Goal: Transaction & Acquisition: Obtain resource

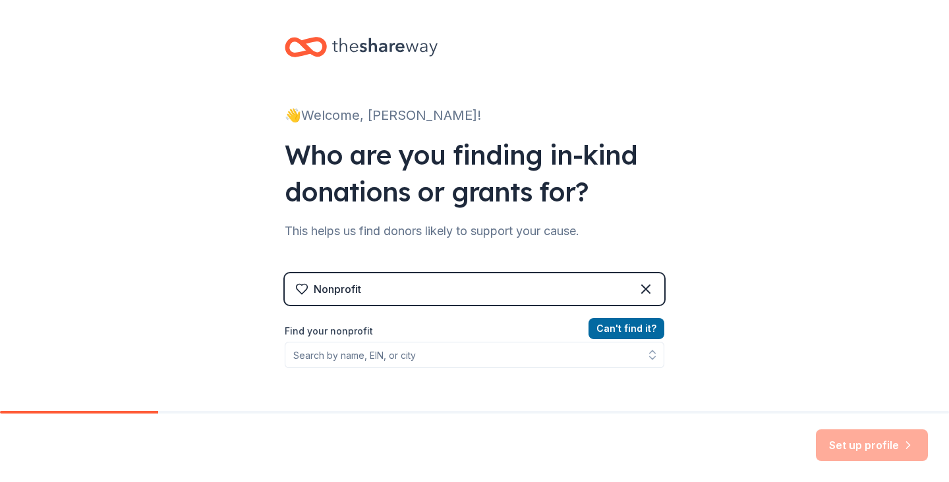
click at [622, 285] on div "Nonprofit" at bounding box center [474, 289] width 379 height 32
click at [541, 283] on div "Nonprofit" at bounding box center [474, 289] width 379 height 32
click at [648, 285] on icon at bounding box center [646, 289] width 16 height 16
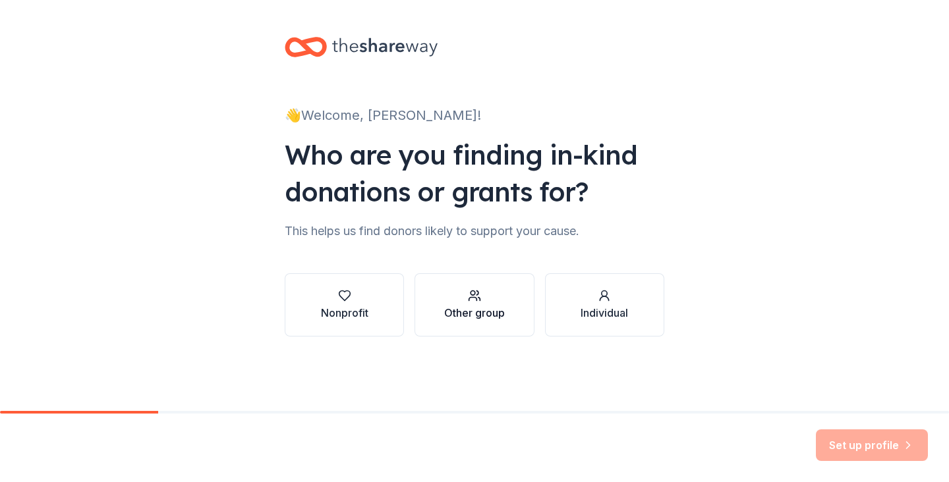
click at [489, 313] on div "Other group" at bounding box center [474, 313] width 61 height 16
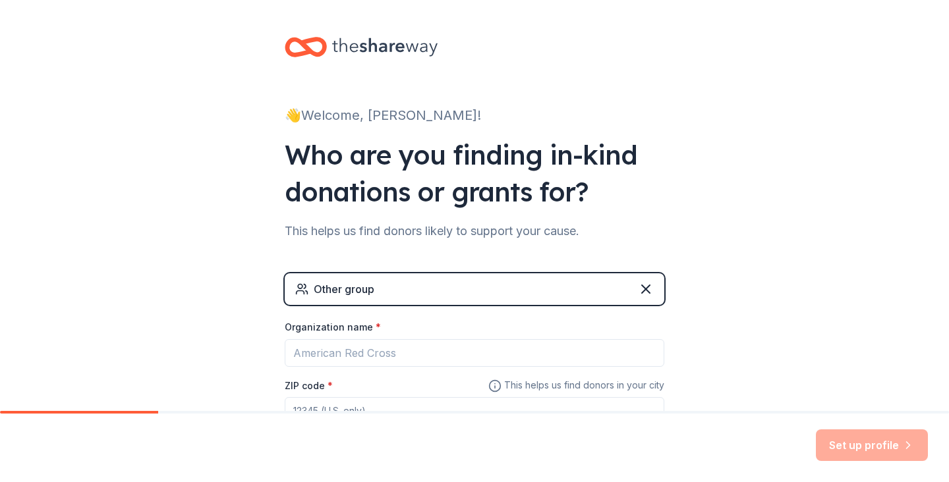
click at [789, 315] on div "👋 Welcome, [PERSON_NAME]! Who are you finding in-kind donations or grants for? …" at bounding box center [474, 256] width 949 height 513
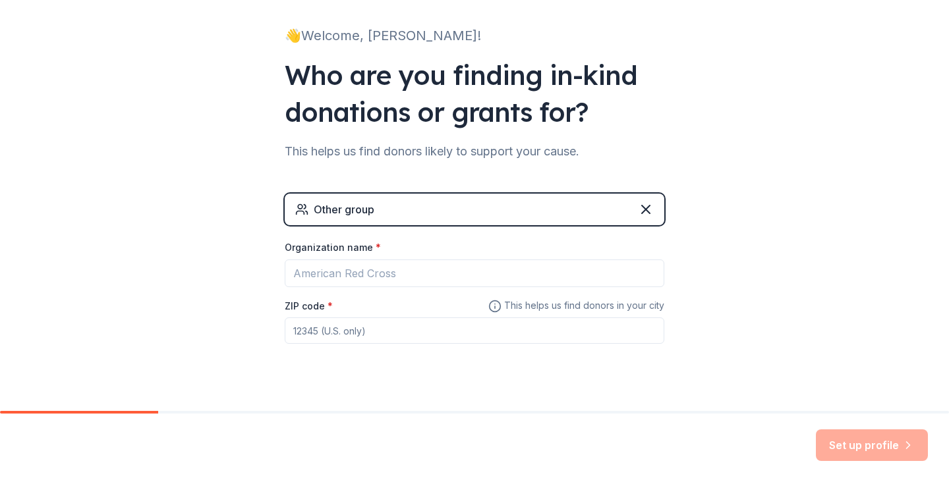
scroll to position [101, 0]
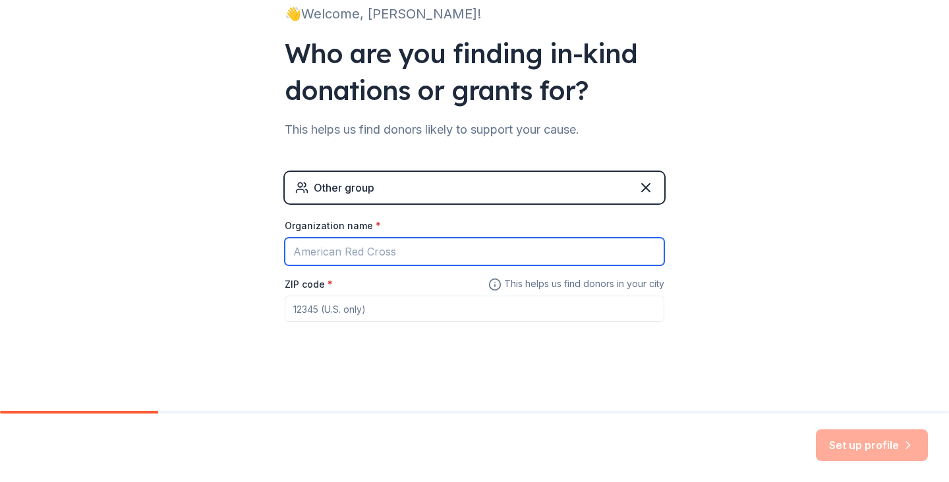
paste input "Administrative Fundraisng Fee"
type input "Administrative Fundraisng Fee"
click at [520, 246] on input "Administrative Fundraisng Fee" at bounding box center [474, 252] width 379 height 28
click at [520, 247] on input "Administrative Fundraisng Fee" at bounding box center [474, 252] width 379 height 28
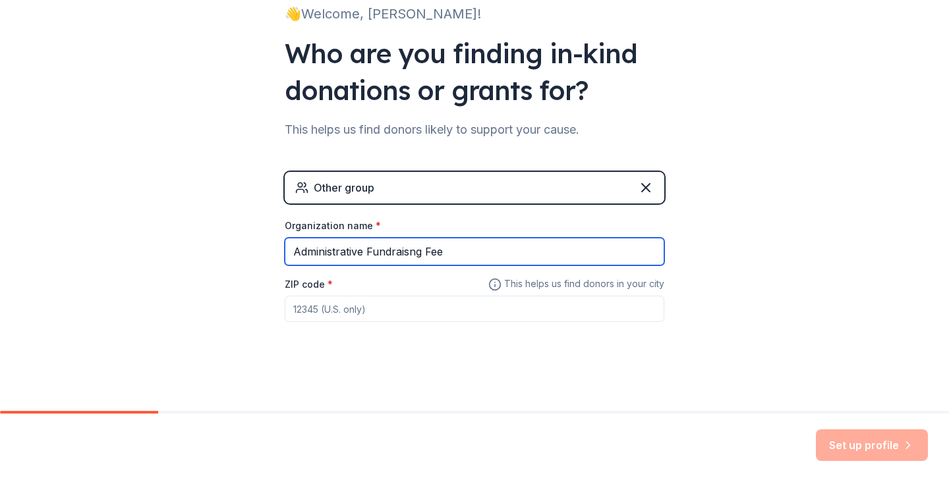
click at [520, 247] on input "Administrative Fundraisng Fee" at bounding box center [474, 252] width 379 height 28
paste input "TAHMEF | AHADI Mental Health"
type input "TAHMEF | AHADI Mental Health"
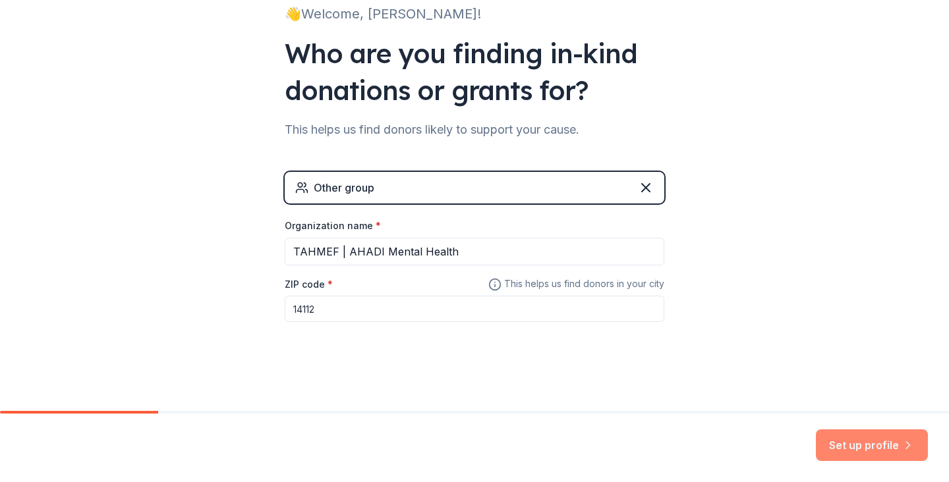
type input "14112"
click at [889, 447] on button "Set up profile" at bounding box center [872, 446] width 112 height 32
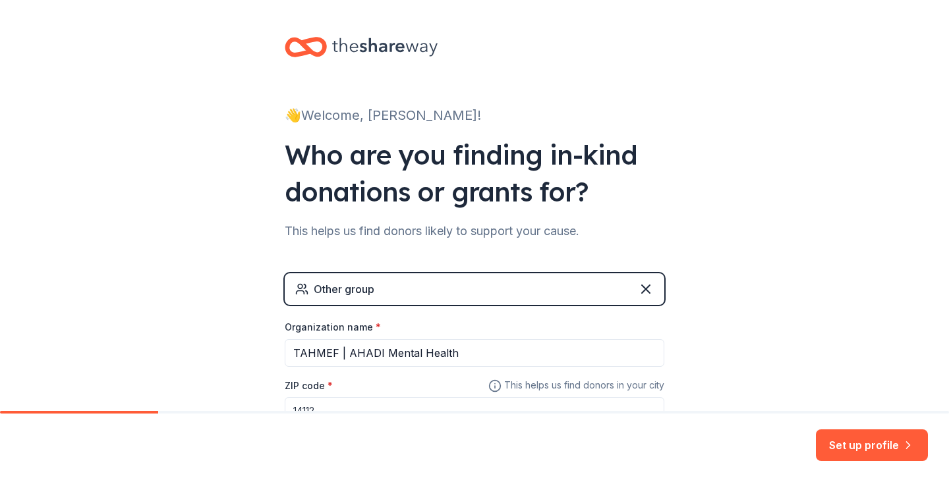
click at [510, 289] on div "Other group" at bounding box center [474, 289] width 379 height 32
click at [425, 292] on div "Other group" at bounding box center [474, 289] width 379 height 32
click at [643, 289] on icon at bounding box center [646, 289] width 16 height 16
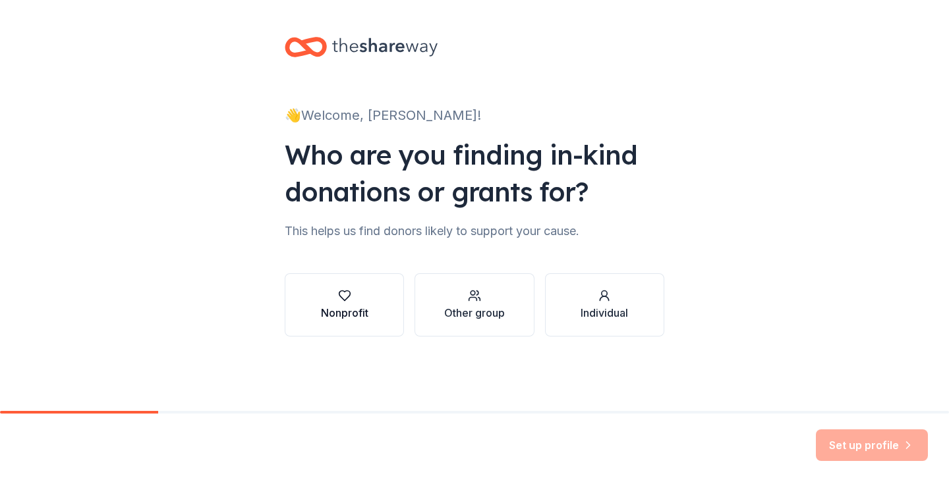
click at [370, 306] on button "Nonprofit" at bounding box center [344, 304] width 119 height 63
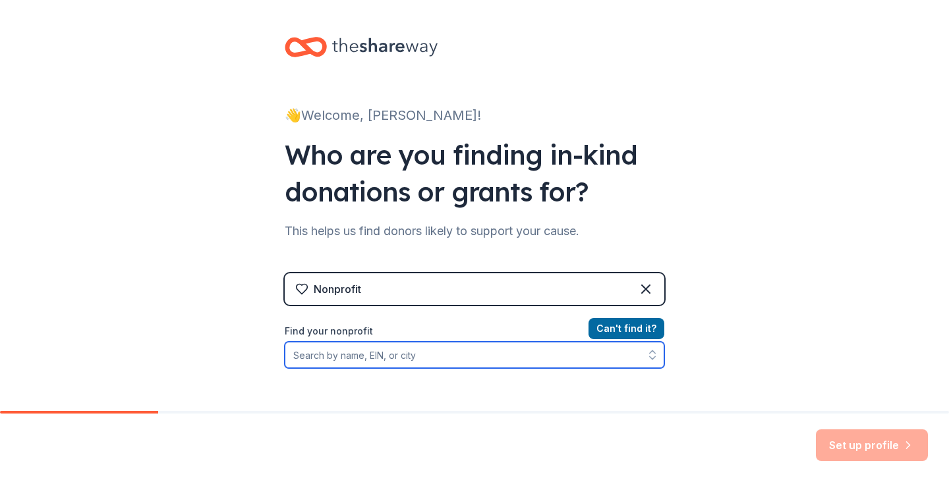
click at [386, 352] on input "Find your nonprofit" at bounding box center [474, 355] width 379 height 26
paste input "TAHMEF | AHADI Mental Health"
type input "TAHMEF | AHADI Mental Health"
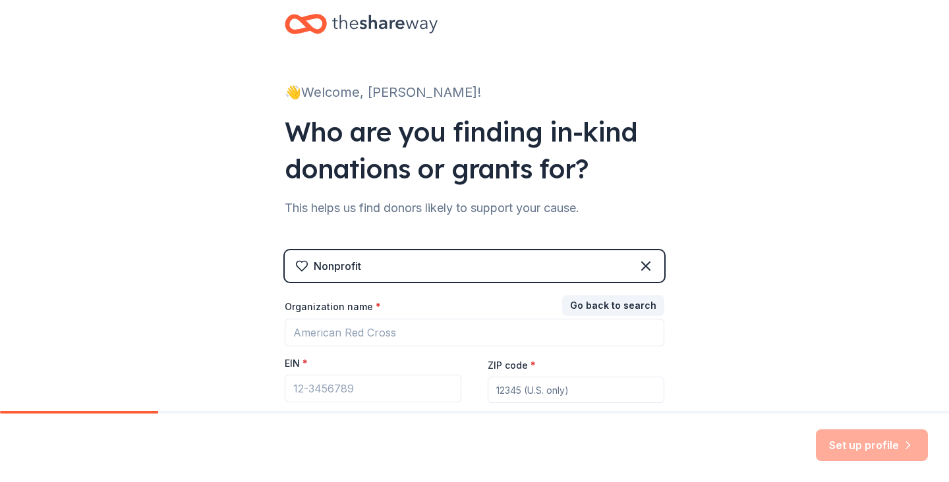
click at [792, 324] on div "👋 Welcome, [PERSON_NAME]! Who are you finding in-kind donations or grants for? …" at bounding box center [474, 248] width 949 height 542
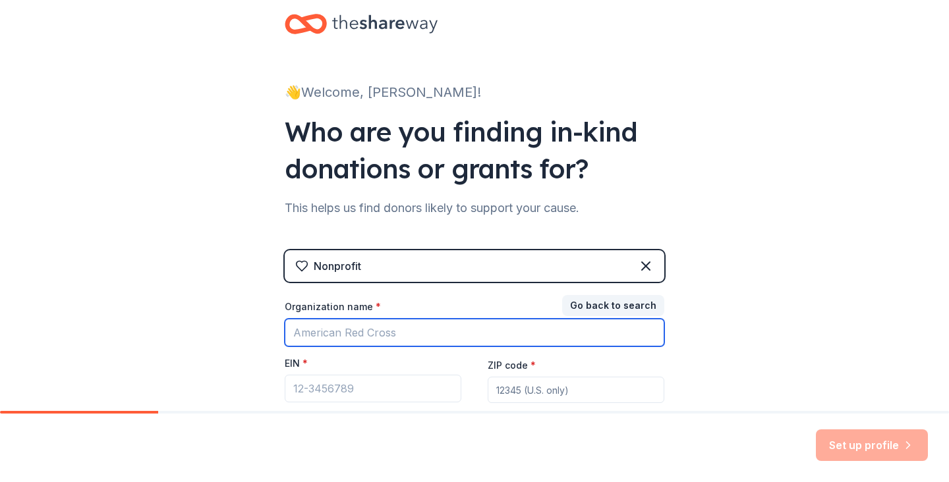
paste input "TAHMEF | AHADI Mental Health"
type input "TAHMEF | AHADI Mental Health"
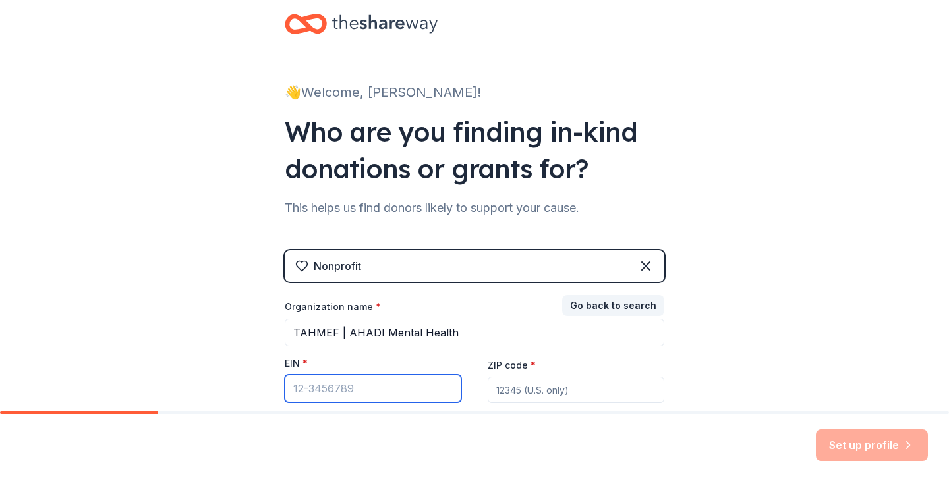
click at [381, 392] on input "EIN *" at bounding box center [373, 389] width 177 height 28
type input "0"
click at [602, 266] on div "Nonprofit" at bounding box center [474, 266] width 379 height 32
click at [644, 266] on icon at bounding box center [646, 266] width 16 height 16
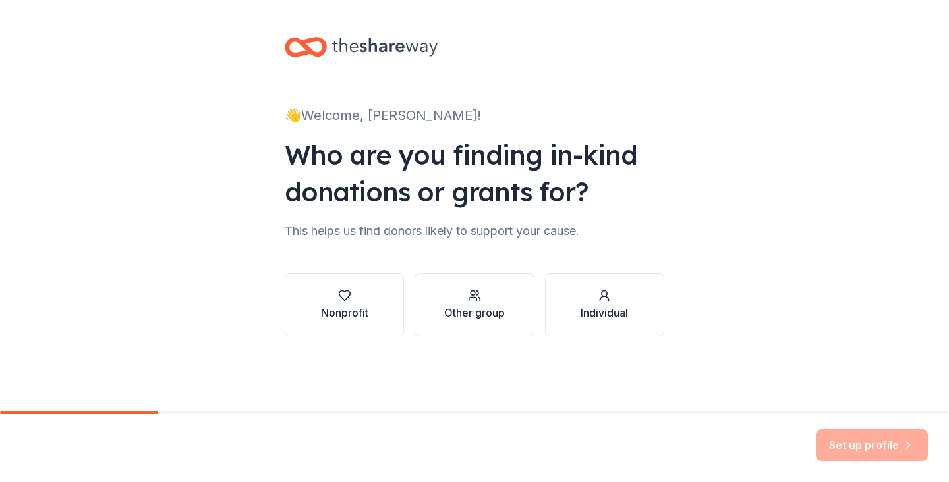
scroll to position [0, 0]
click at [798, 255] on div "👋 Welcome, [PERSON_NAME]! Who are you finding in-kind donations or grants for? …" at bounding box center [474, 200] width 949 height 400
click at [349, 304] on div "Nonprofit" at bounding box center [344, 305] width 47 height 32
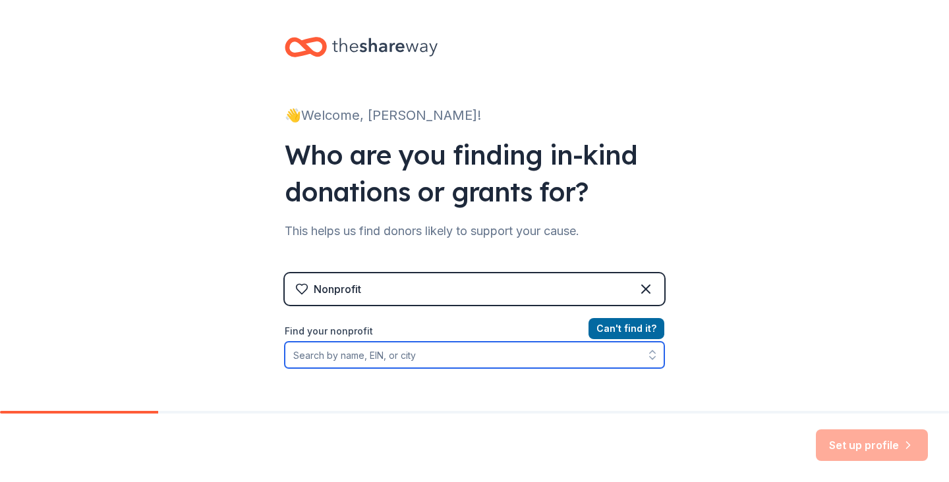
click at [373, 358] on input "Find your nonprofit" at bounding box center [474, 355] width 379 height 26
paste input "TAHMEF | AHADI Mental Health"
type input "TAHMEF | AHADI Mental Health"
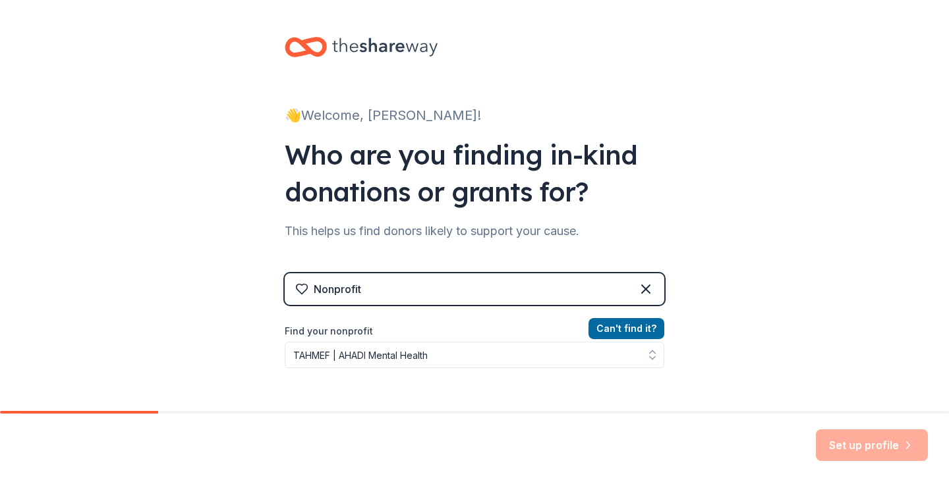
click at [726, 347] on div "👋 Welcome, [PERSON_NAME]! Who are you finding in-kind donations or grants for? …" at bounding box center [474, 281] width 949 height 563
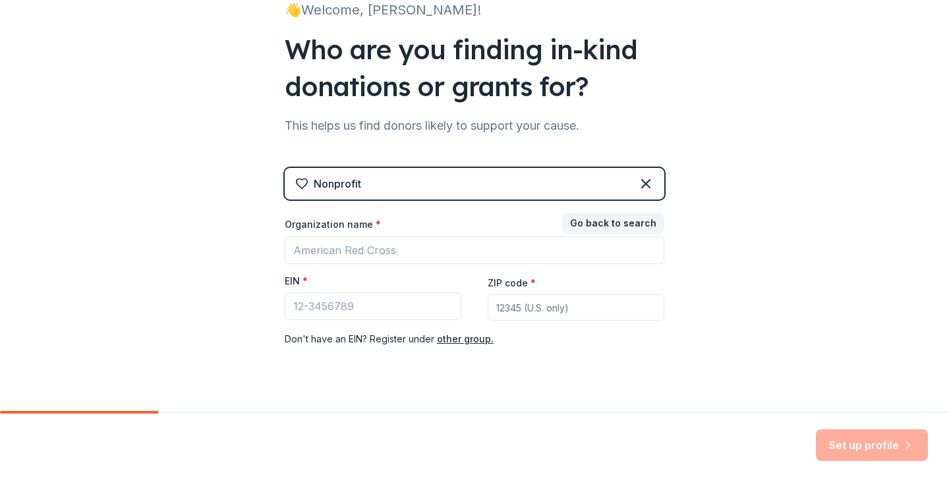
scroll to position [130, 0]
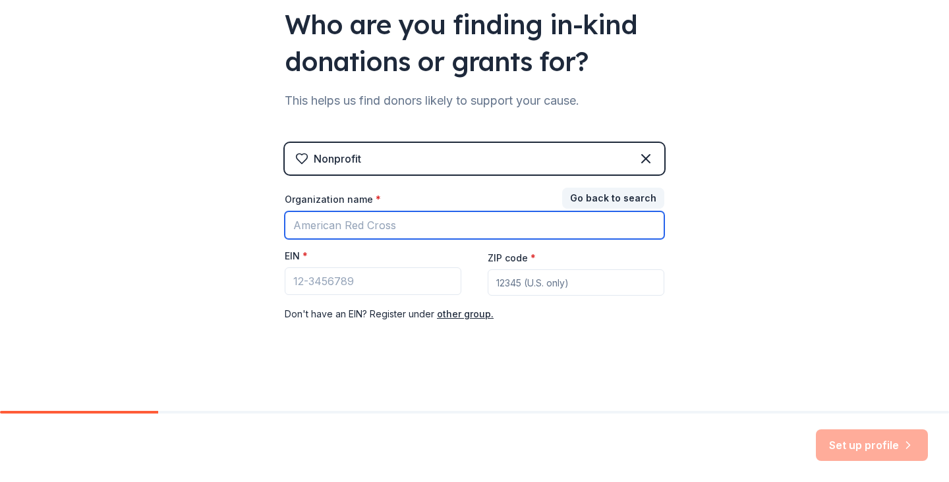
paste input "TAHMEF | AHADI Mental Health"
type input "TAHMEF | AHADI Mental Health"
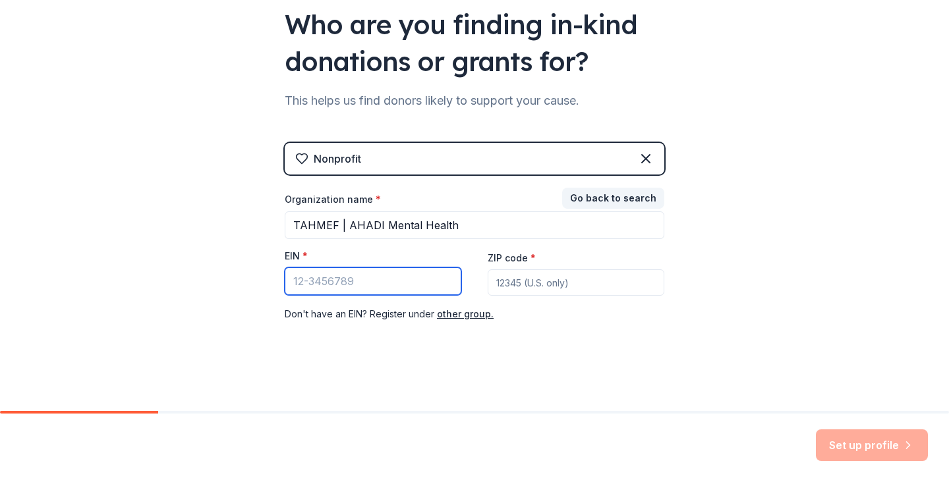
click at [348, 276] on input "EIN *" at bounding box center [373, 281] width 177 height 28
type input "00-08187"
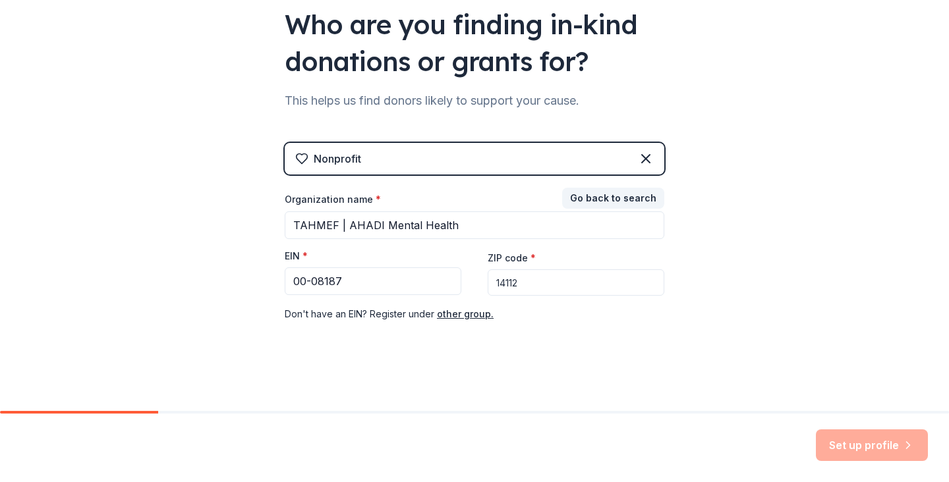
click at [774, 346] on div "👋 Welcome, [PERSON_NAME]! Who are you finding in-kind donations or grants for? …" at bounding box center [474, 141] width 949 height 542
click at [577, 286] on input "14112" at bounding box center [575, 282] width 177 height 26
type input "14112"
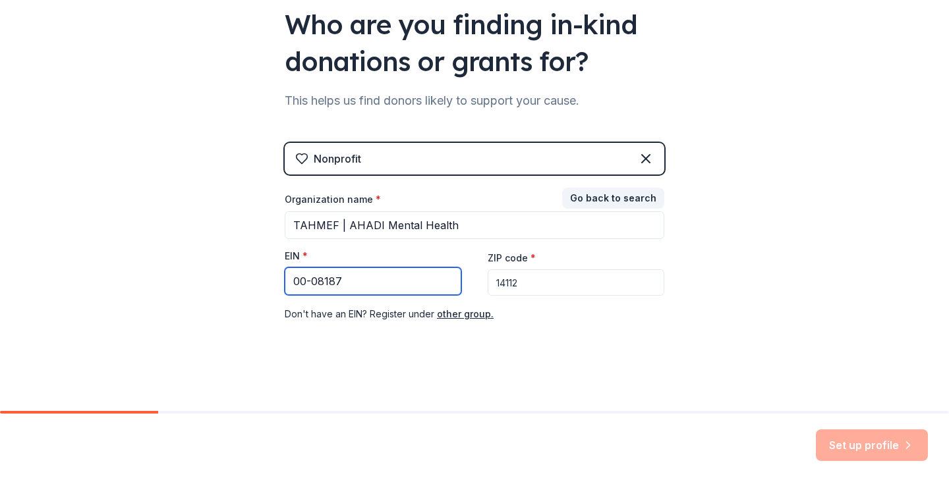
click at [374, 277] on input "00-08187" at bounding box center [373, 281] width 177 height 28
type input "00-0818700"
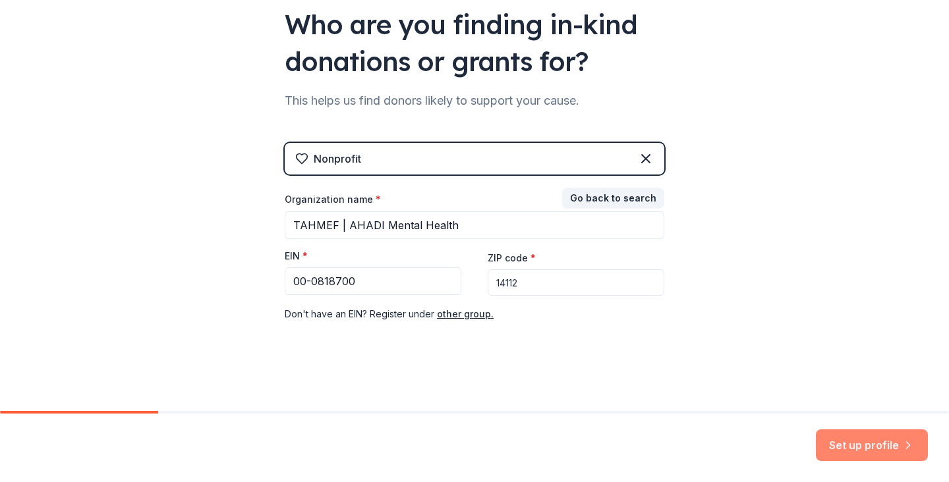
click at [860, 449] on button "Set up profile" at bounding box center [872, 446] width 112 height 32
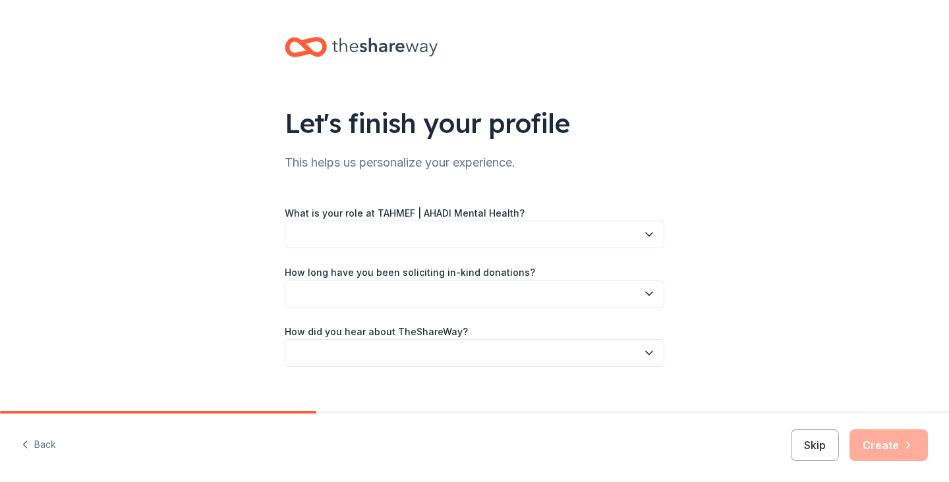
click at [592, 236] on button "button" at bounding box center [474, 235] width 379 height 28
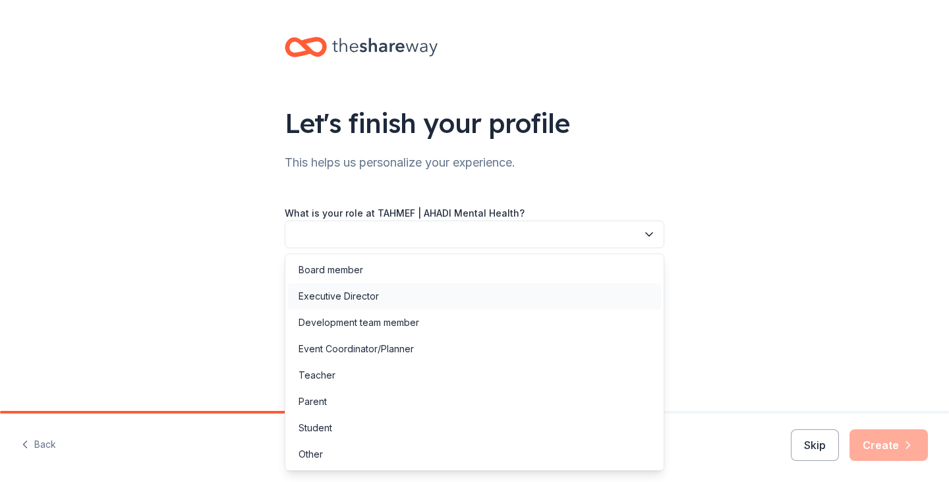
click at [448, 301] on div "Executive Director" at bounding box center [474, 296] width 373 height 26
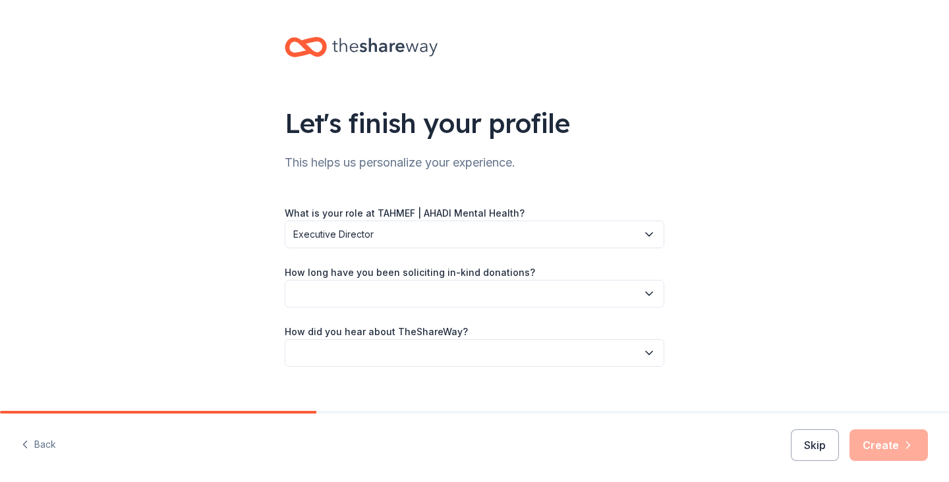
click at [455, 292] on button "button" at bounding box center [474, 294] width 379 height 28
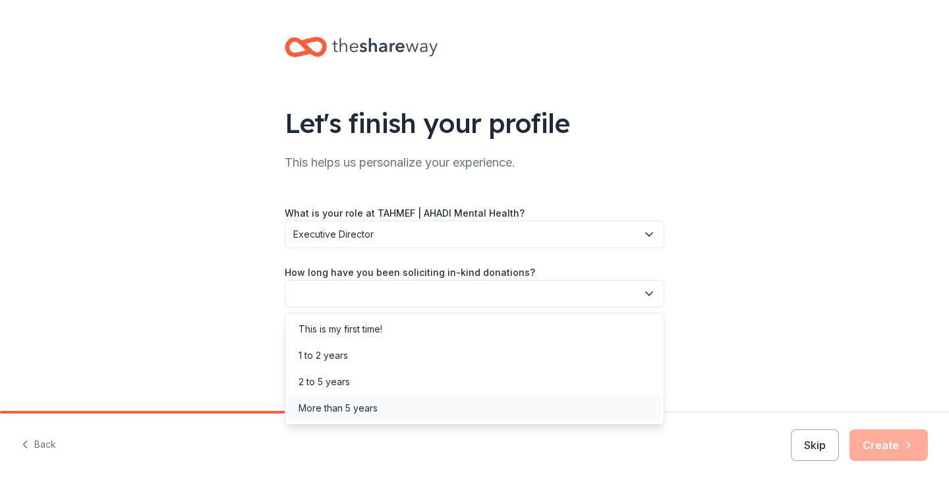
click at [329, 411] on div "More than 5 years" at bounding box center [337, 409] width 79 height 16
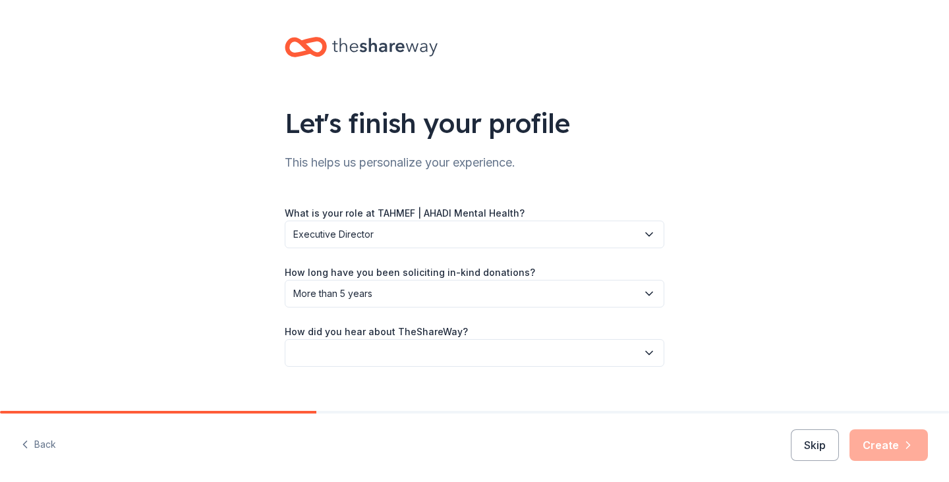
click at [845, 276] on div "Let's finish your profile This helps us personalize your experience. What is yo…" at bounding box center [474, 215] width 949 height 430
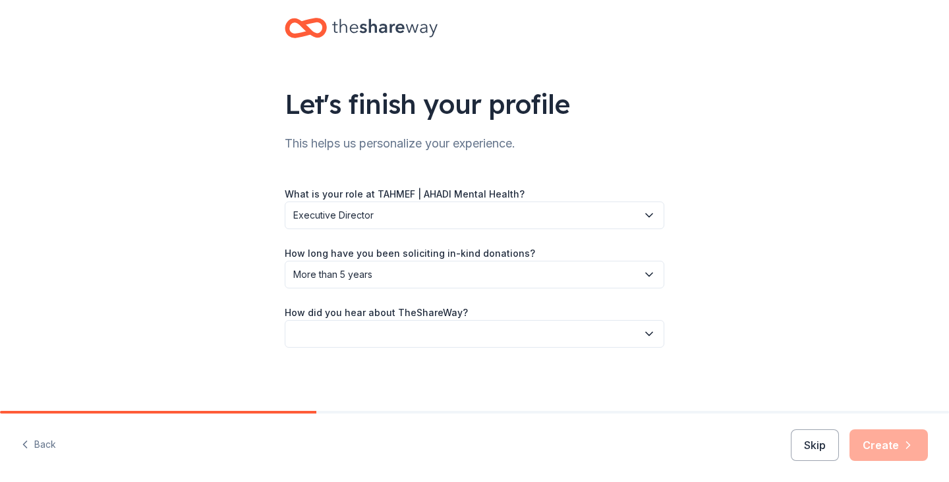
click at [601, 333] on button "button" at bounding box center [474, 334] width 379 height 28
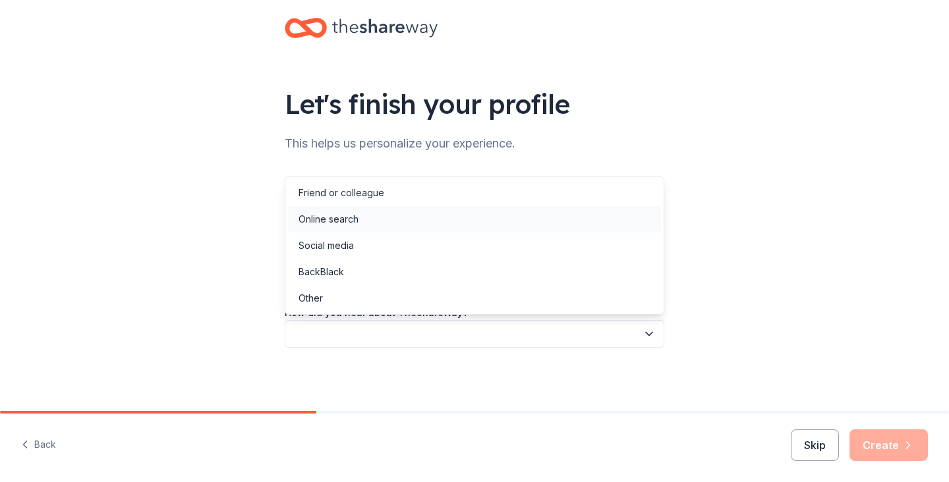
click at [534, 217] on div "Online search" at bounding box center [474, 219] width 373 height 26
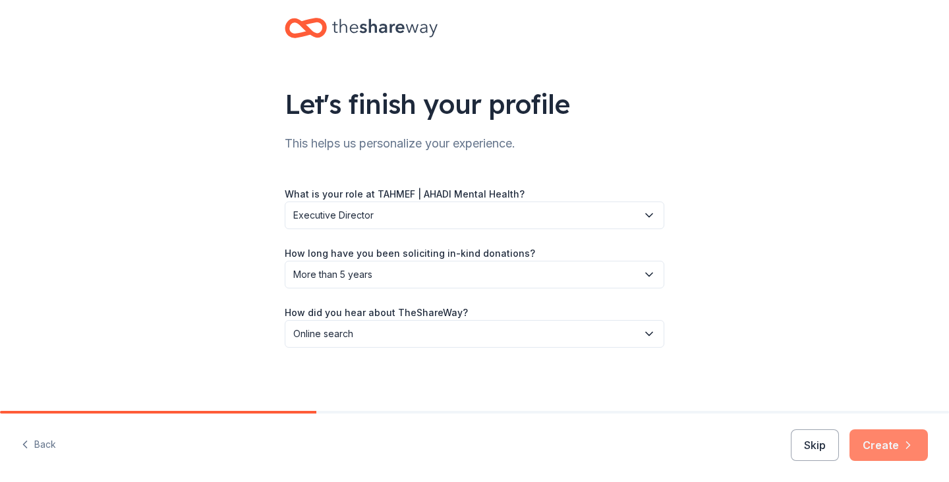
click at [892, 443] on button "Create" at bounding box center [888, 446] width 78 height 32
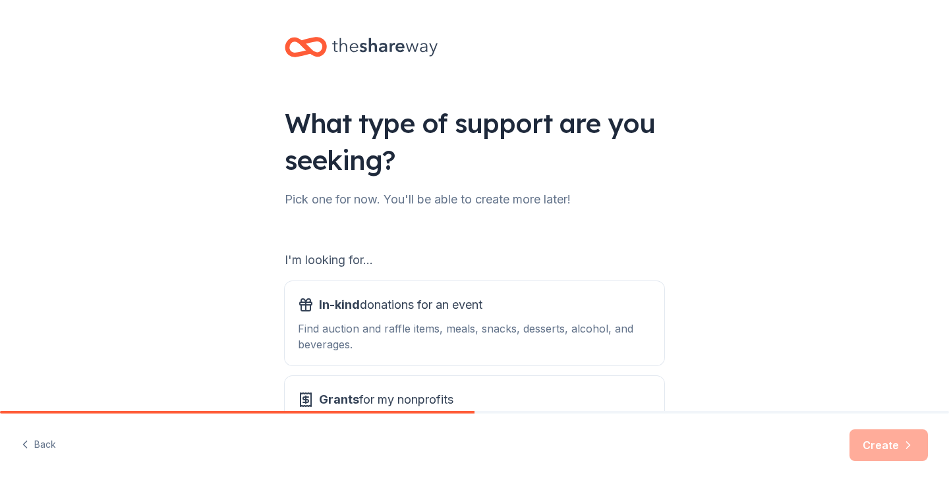
click at [812, 236] on div "What type of support are you seeking? Pick one for now. You'll be able to creat…" at bounding box center [474, 266] width 949 height 532
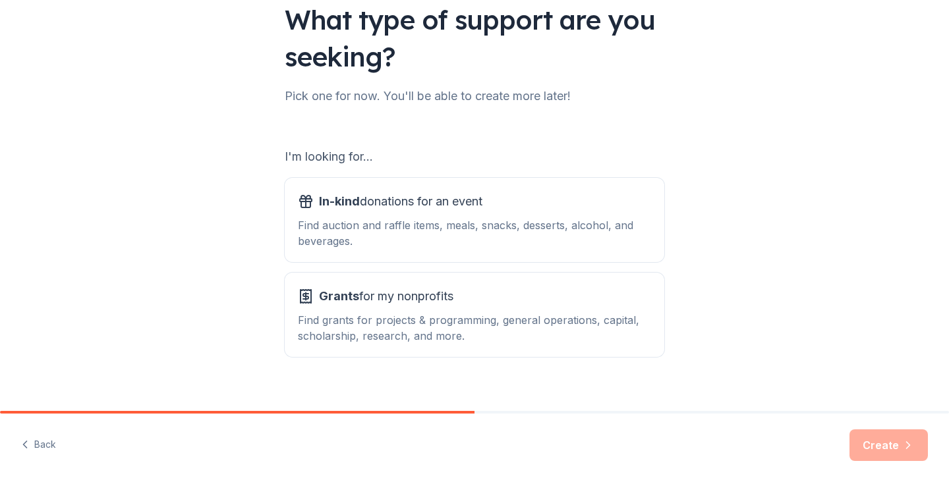
scroll to position [121, 0]
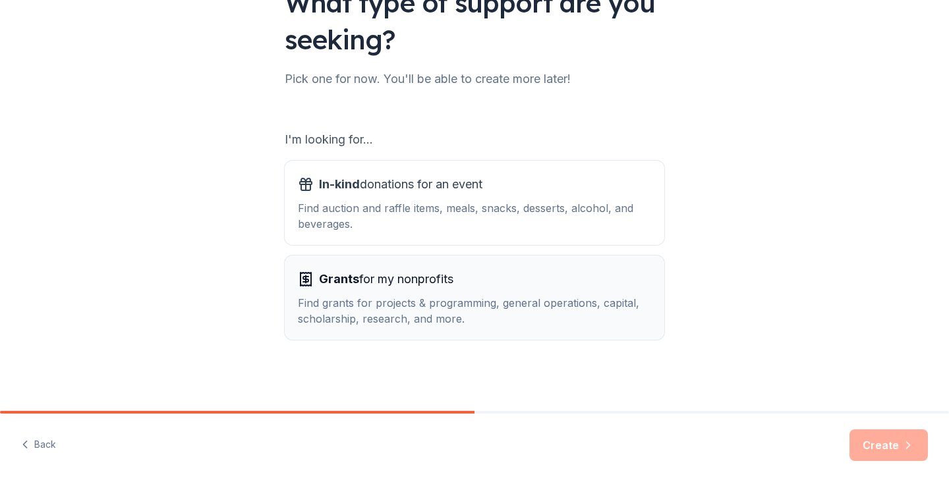
click at [403, 300] on div "Find grants for projects & programming, general operations, capital, scholarshi…" at bounding box center [474, 311] width 353 height 32
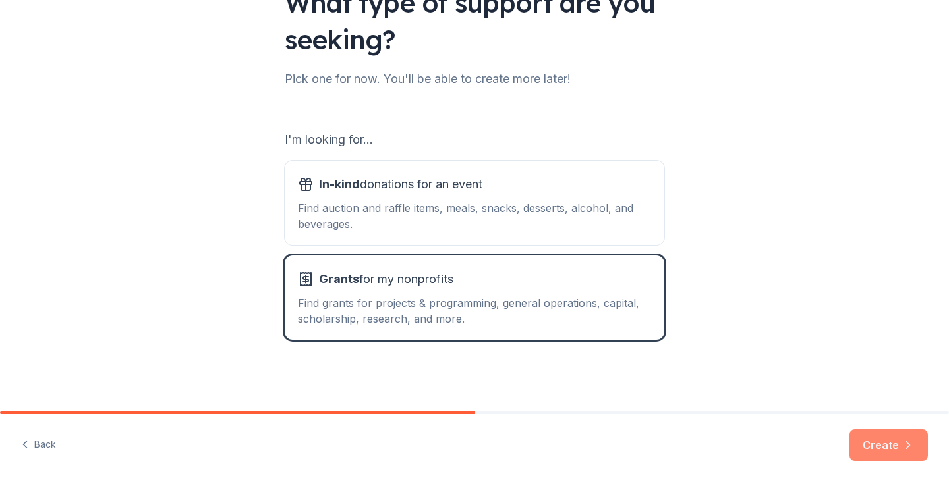
click at [894, 448] on button "Create" at bounding box center [888, 446] width 78 height 32
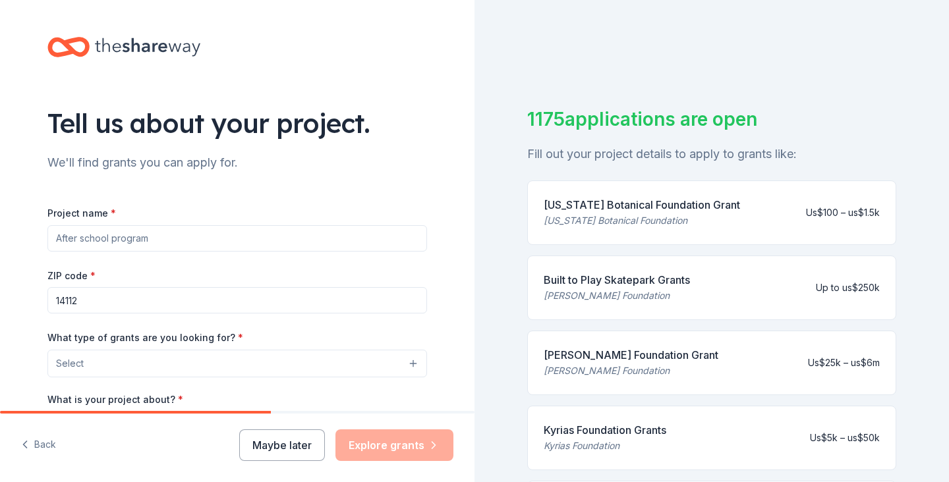
paste input "TAHMEF | AHADI Mental Health"
drag, startPoint x: 104, startPoint y: 236, endPoint x: 36, endPoint y: 235, distance: 68.5
click at [36, 235] on div "Tell us about your project. We'll find grants you can apply for. Project name *…" at bounding box center [237, 315] width 422 height 630
drag, startPoint x: 63, startPoint y: 238, endPoint x: 36, endPoint y: 236, distance: 27.1
click at [36, 236] on div "Tell us about your project. We'll find grants you can apply for. Project name *…" at bounding box center [237, 315] width 422 height 630
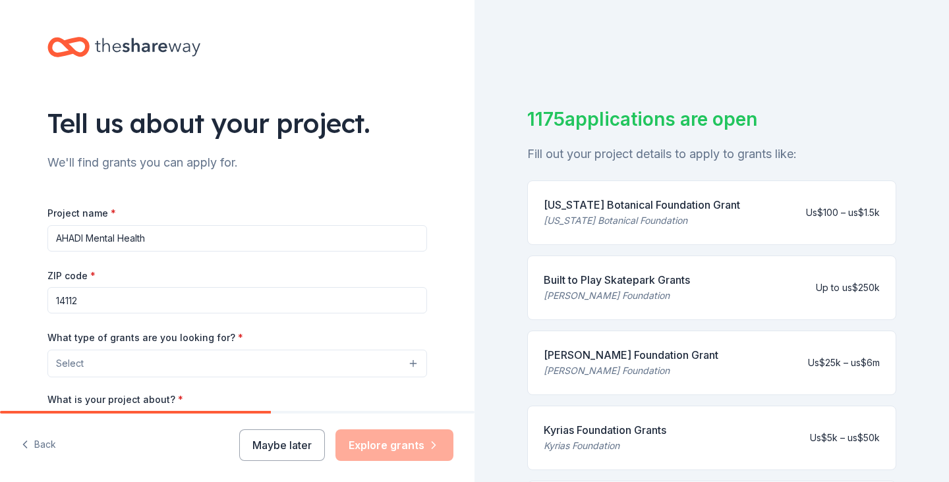
type input "AHADI Mental Health"
click at [351, 362] on button "Select" at bounding box center [236, 364] width 379 height 28
click at [26, 360] on div "Tell us about your project. We'll find grants you can apply for. Project name *…" at bounding box center [237, 315] width 474 height 630
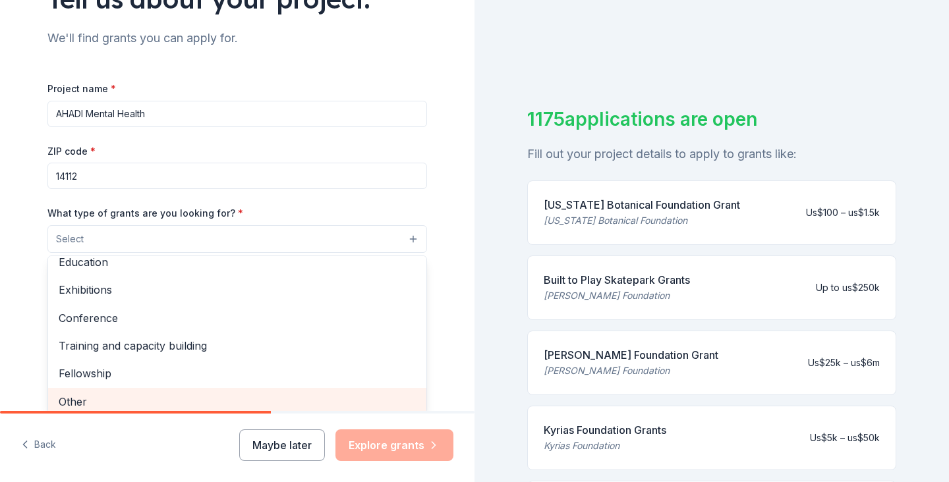
scroll to position [125, 0]
click at [81, 393] on span "Other" at bounding box center [237, 401] width 357 height 17
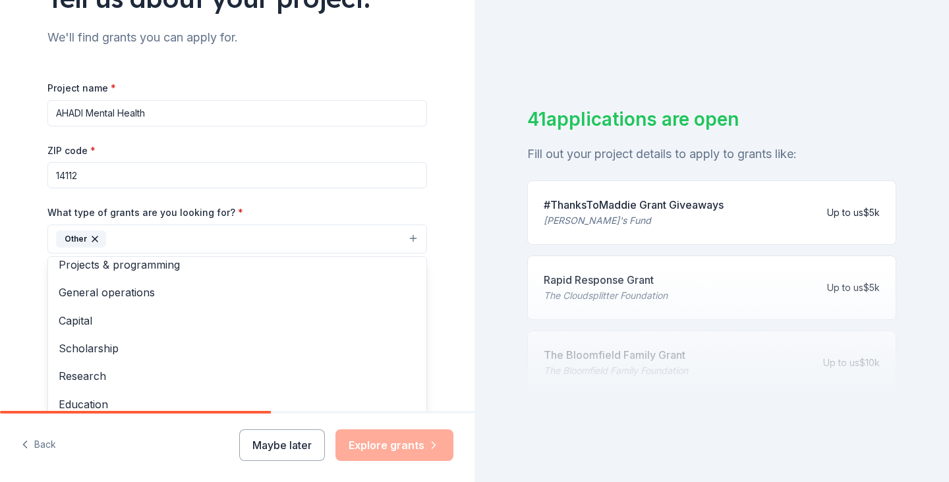
scroll to position [0, 0]
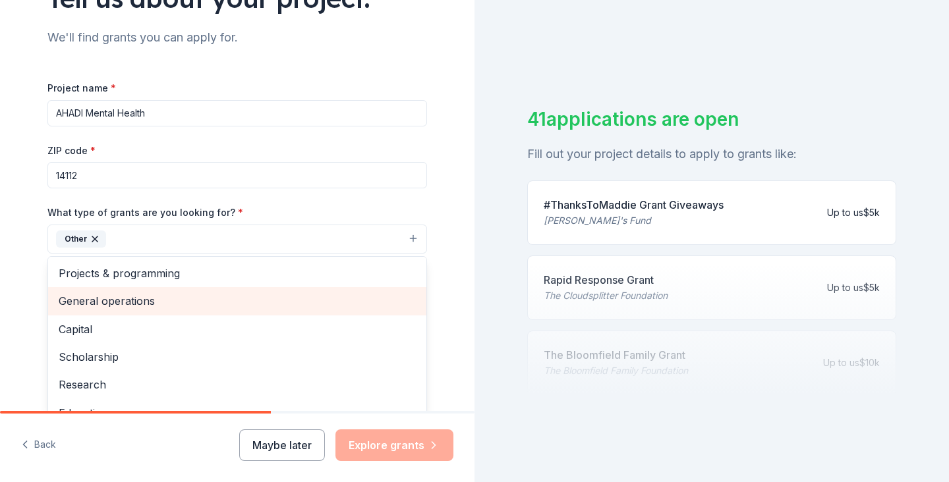
click at [132, 298] on span "General operations" at bounding box center [237, 300] width 357 height 17
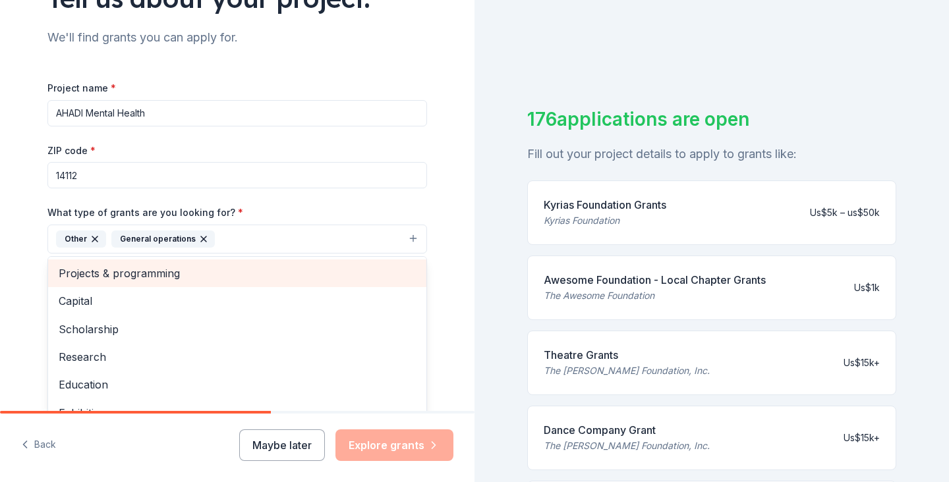
click at [182, 271] on span "Projects & programming" at bounding box center [237, 273] width 357 height 17
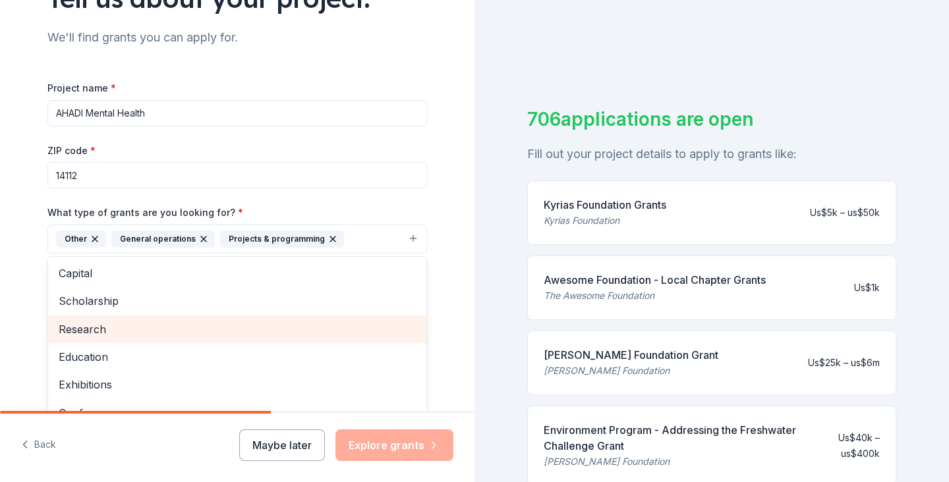
click at [123, 325] on span "Research" at bounding box center [237, 329] width 357 height 17
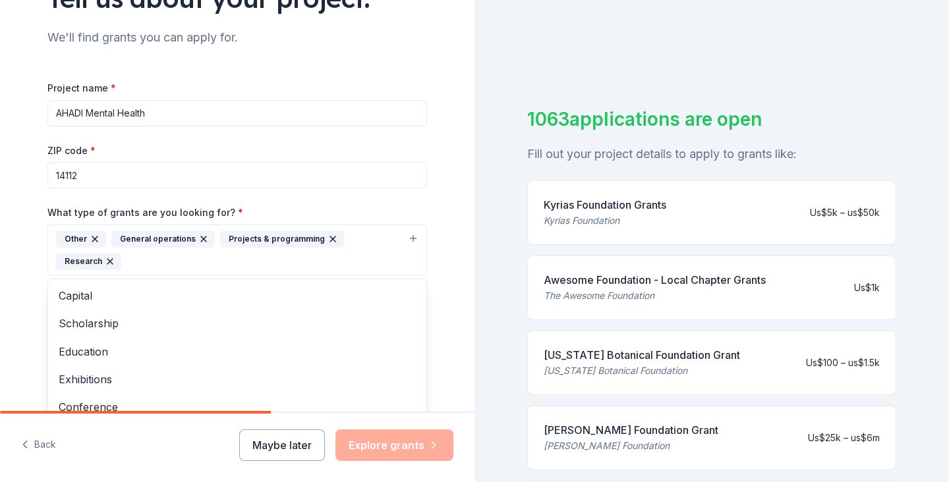
click at [459, 292] on div "Tell us about your project. We'll find grants you can apply for. Project name *…" at bounding box center [237, 201] width 474 height 653
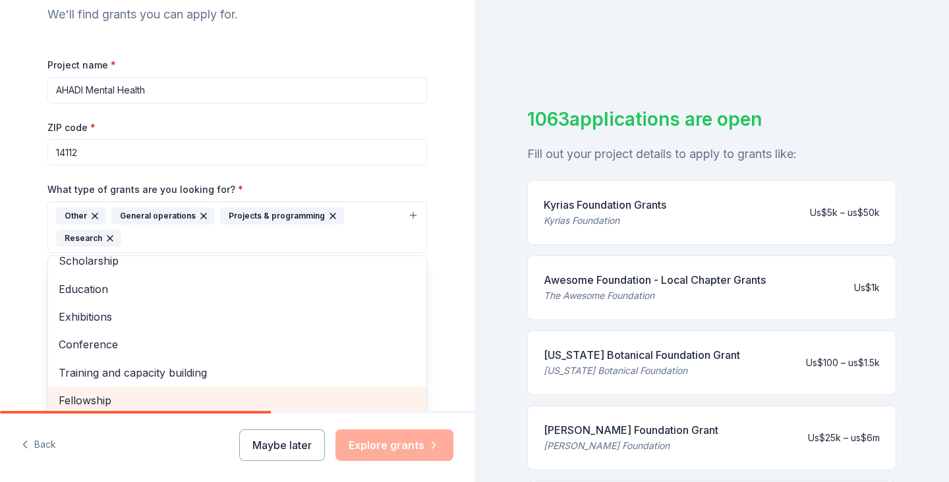
click at [467, 287] on div "Tell us about your project. We'll find grants you can apply for. Project name *…" at bounding box center [237, 178] width 474 height 653
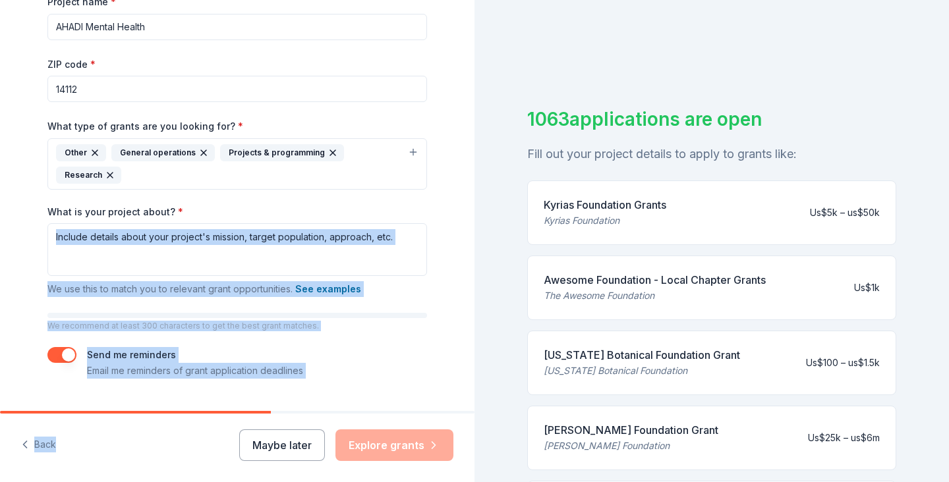
scroll to position [241, 0]
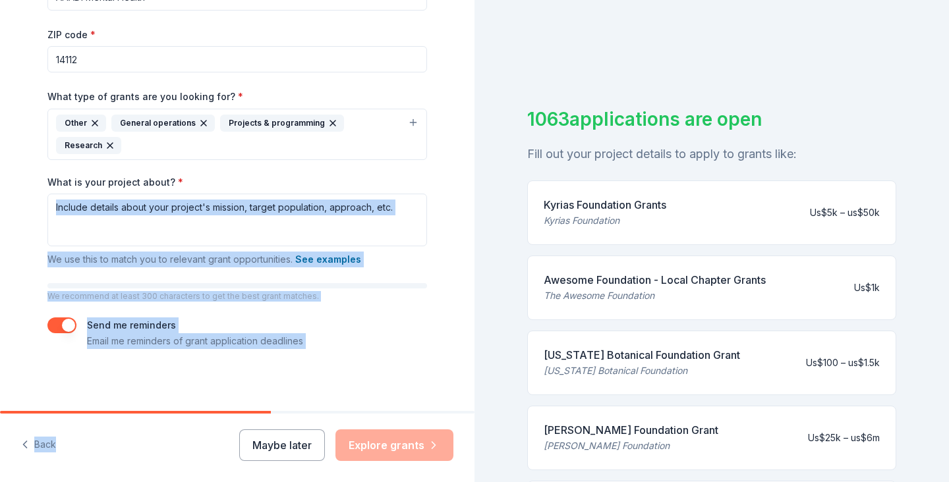
drag, startPoint x: 467, startPoint y: 288, endPoint x: 454, endPoint y: 426, distance: 138.3
click at [454, 426] on div "Tell us about your project. We'll find grants you can apply for. Project name *…" at bounding box center [237, 241] width 474 height 482
click at [453, 366] on div "Tell us about your project. We'll find grants you can apply for. Project name *…" at bounding box center [237, 85] width 474 height 653
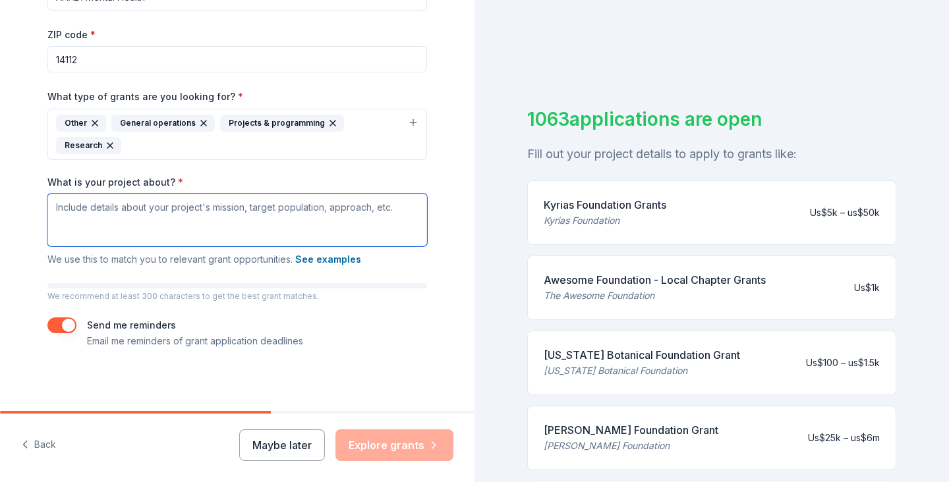
click at [126, 208] on textarea "What is your project about? *" at bounding box center [236, 220] width 379 height 53
paste textarea "Decorative puzzle piece We are a HealthTech nonprofit on a mission to provide s…"
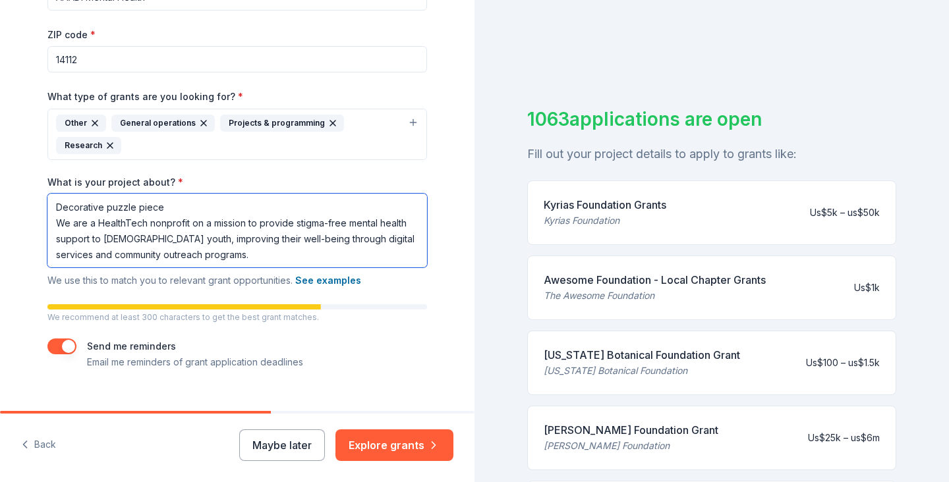
drag, startPoint x: 163, startPoint y: 208, endPoint x: 49, endPoint y: 206, distance: 114.0
click at [48, 207] on textarea "Decorative puzzle piece We are a HealthTech nonprofit on a mission to provide s…" at bounding box center [236, 231] width 379 height 74
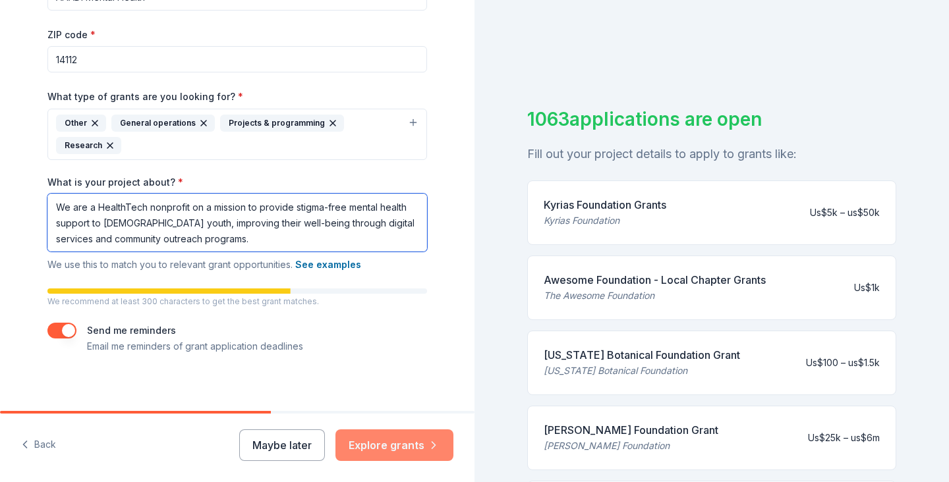
type textarea "We are a HealthTech nonprofit on a mission to provide stigma-free mental health…"
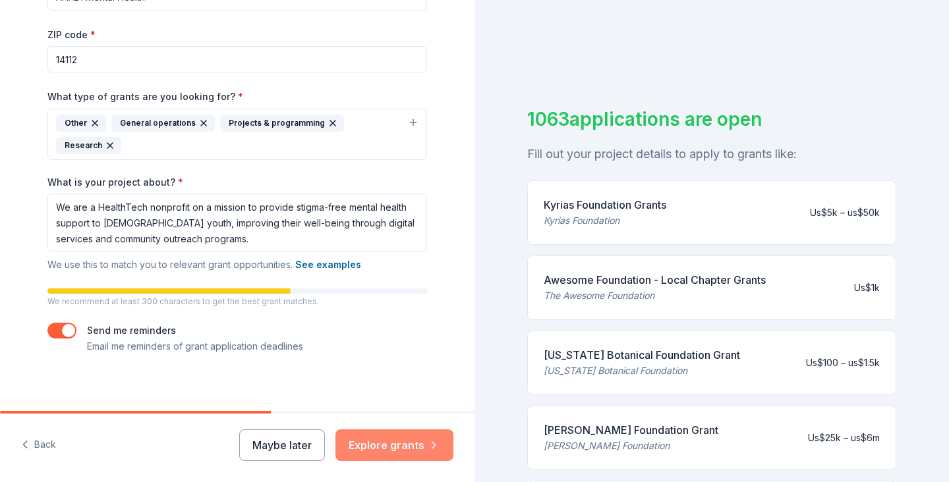
click at [397, 447] on button "Explore grants" at bounding box center [394, 446] width 118 height 32
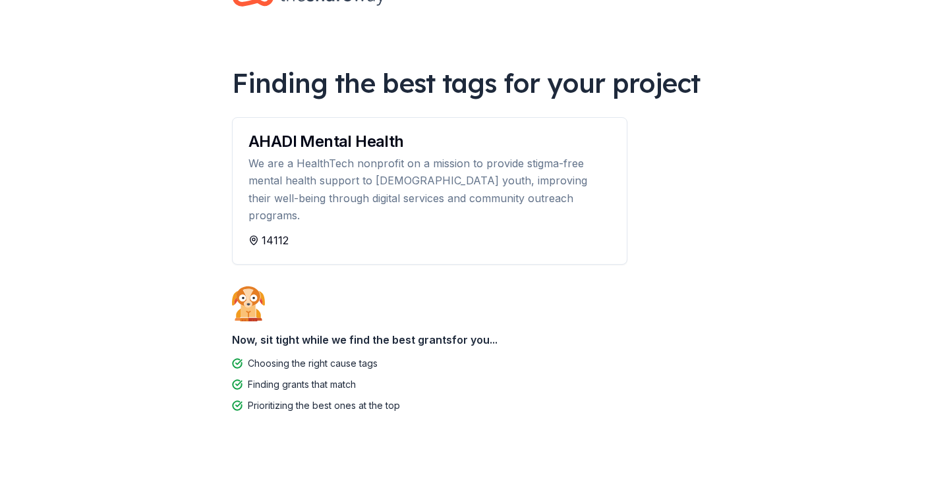
scroll to position [19, 0]
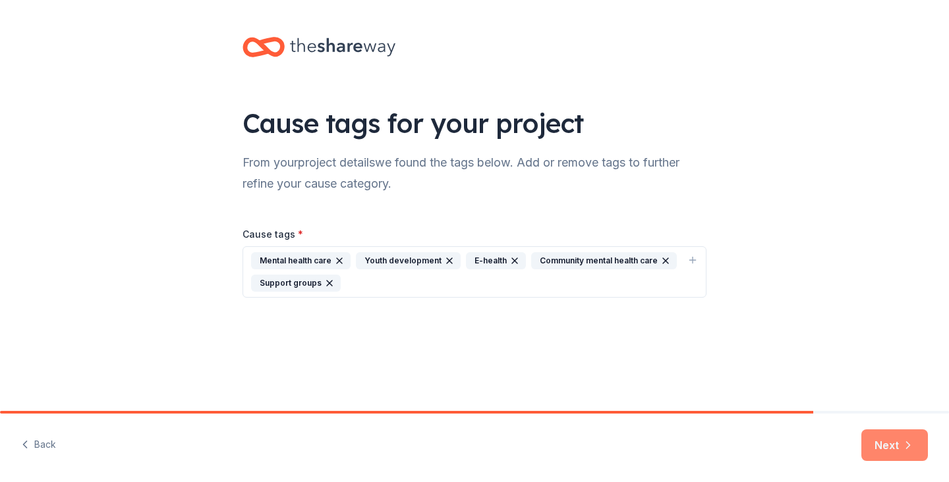
click at [890, 445] on button "Next" at bounding box center [894, 446] width 67 height 32
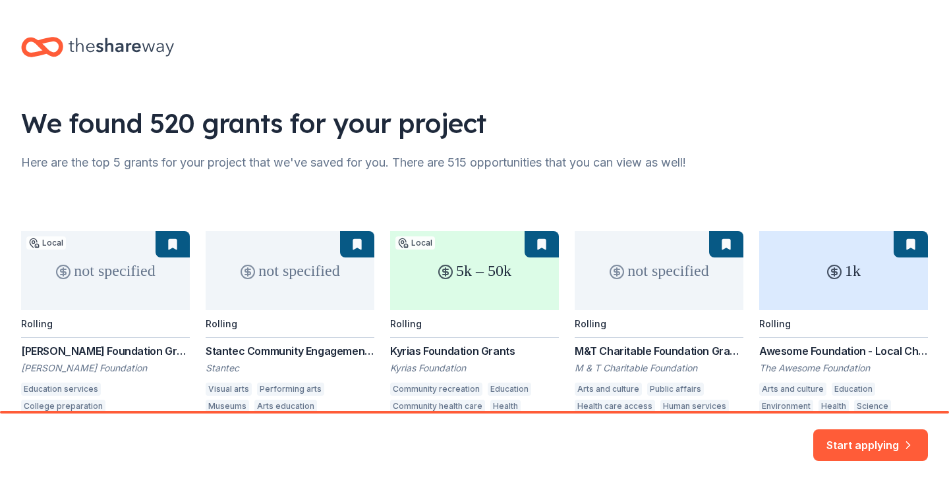
click at [799, 128] on div "We found 520 grants for your project" at bounding box center [474, 123] width 906 height 37
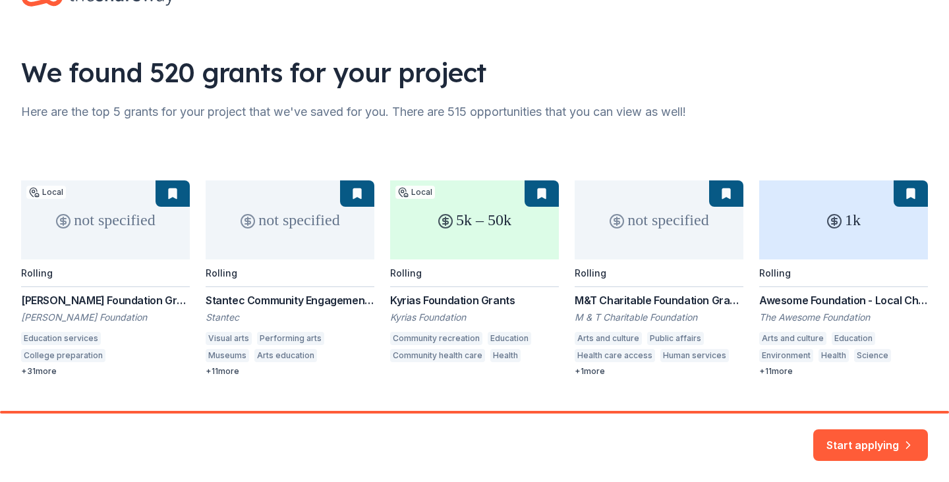
scroll to position [24, 0]
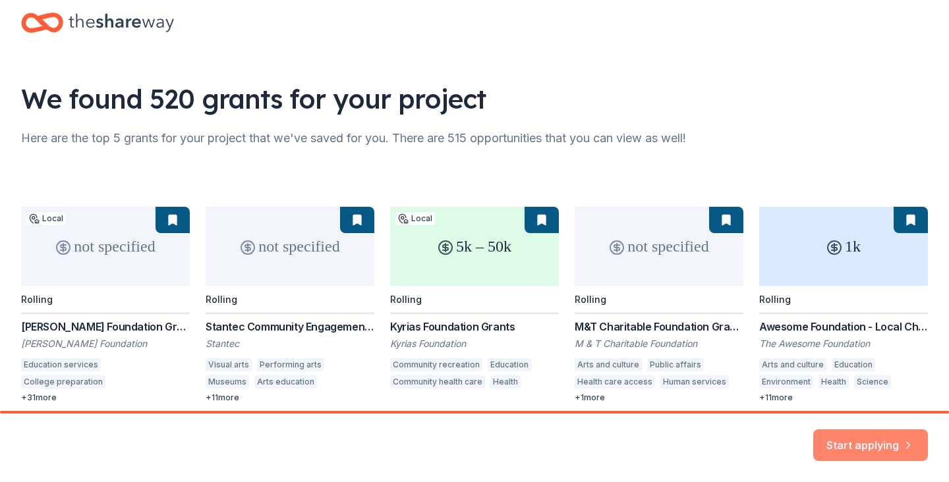
click at [839, 449] on button "Start applying" at bounding box center [870, 438] width 115 height 32
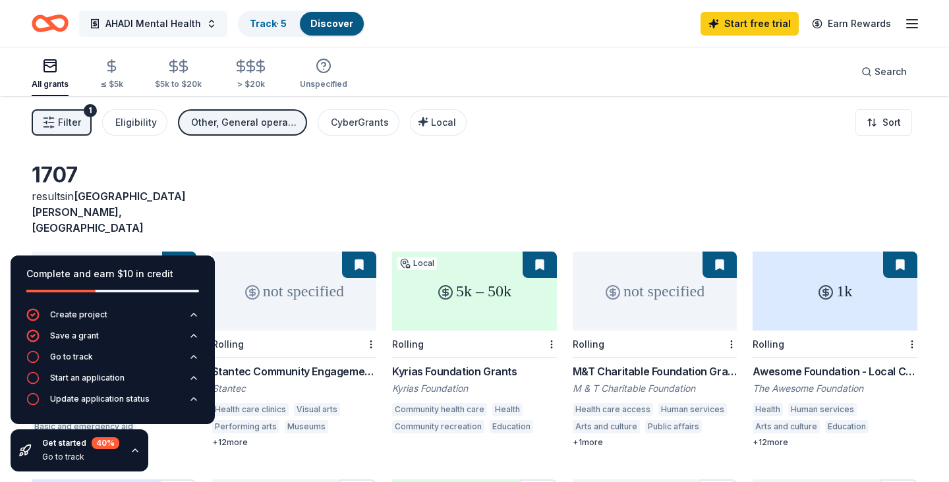
click at [208, 22] on button "AHADI Mental Health" at bounding box center [153, 24] width 148 height 26
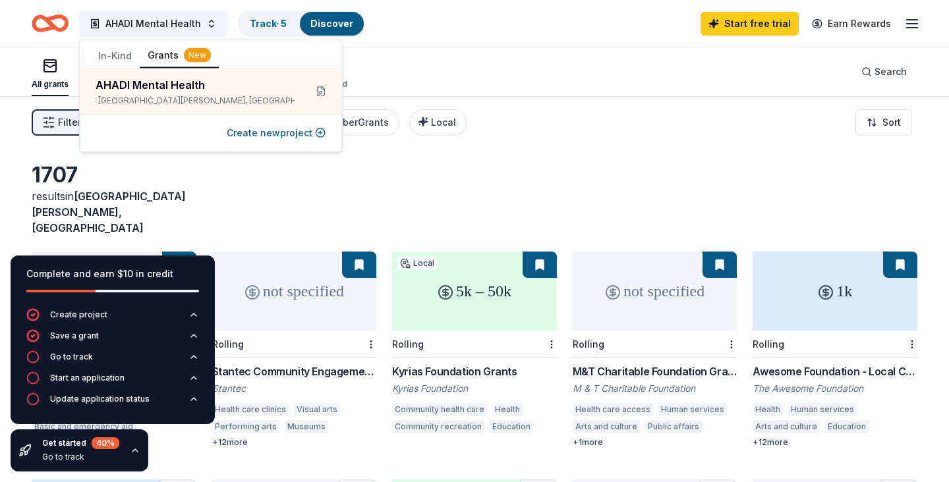
click at [557, 142] on div "Filter 1 Eligibility Other, General operations, Projects & programming, Researc…" at bounding box center [474, 122] width 949 height 53
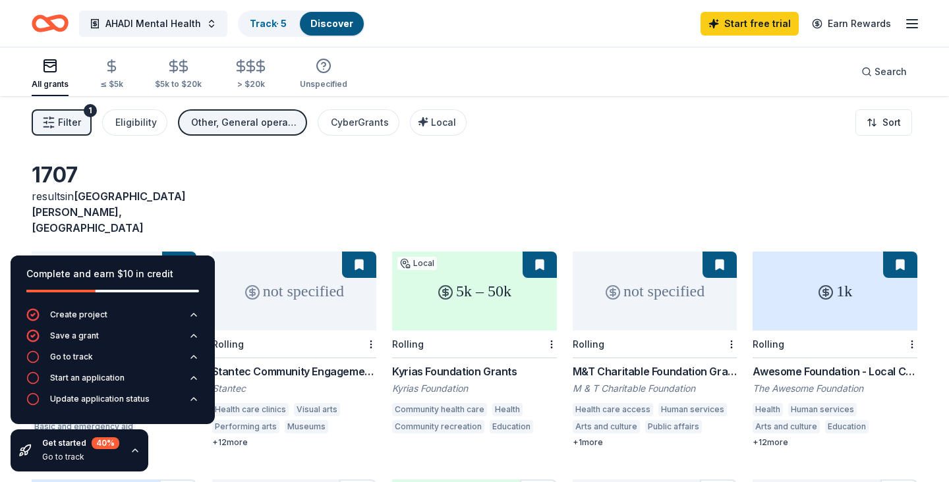
click at [541, 163] on div "1707 results in [GEOGRAPHIC_DATA][PERSON_NAME], [GEOGRAPHIC_DATA]" at bounding box center [474, 199] width 885 height 74
